Goal: Navigation & Orientation: Find specific page/section

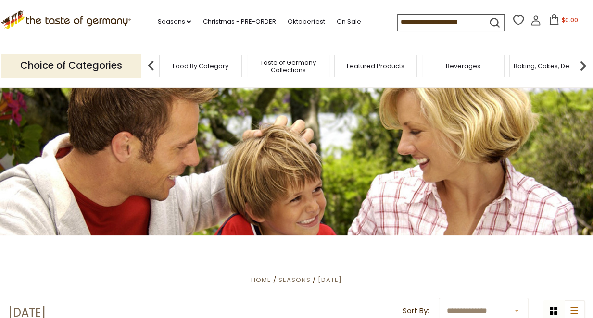
click at [190, 65] on span "Food By Category" at bounding box center [201, 66] width 56 height 7
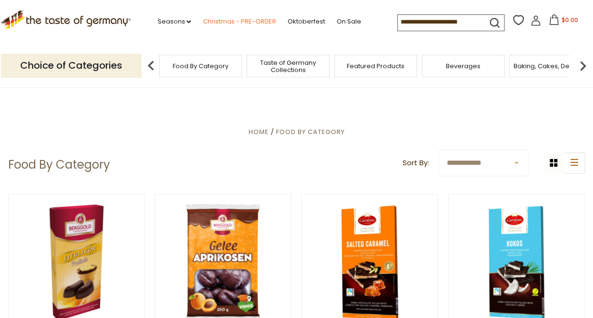
click at [241, 21] on link "Christmas - PRE-ORDER" at bounding box center [238, 21] width 73 height 11
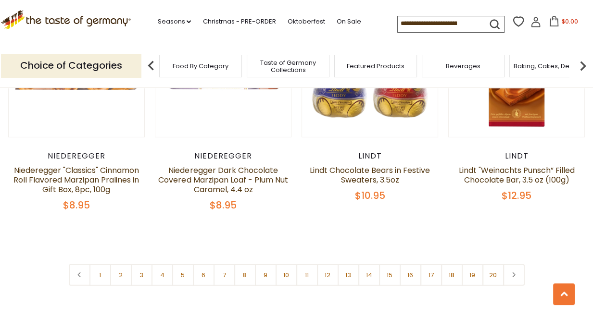
scroll to position [2200, 0]
